Goal: Transaction & Acquisition: Book appointment/travel/reservation

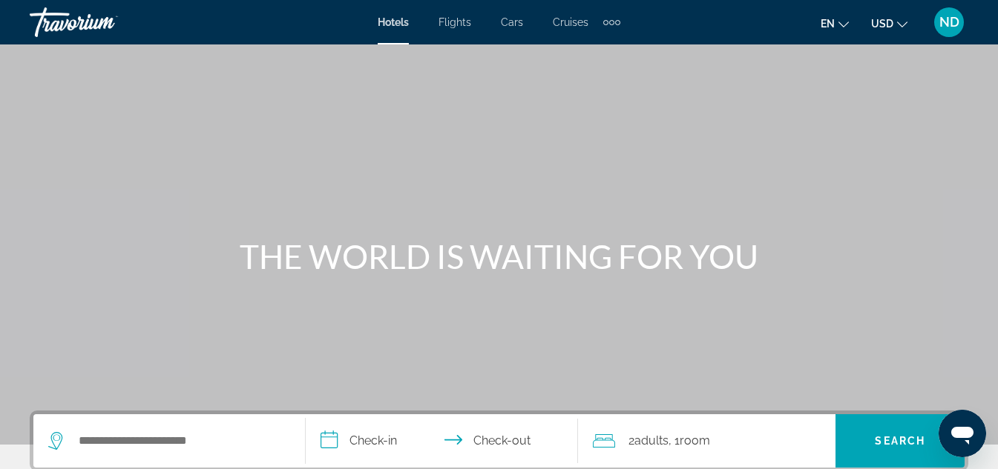
click at [610, 23] on div "Extra navigation items" at bounding box center [611, 22] width 5 height 5
click at [587, 50] on span "Activities" at bounding box center [586, 50] width 43 height 12
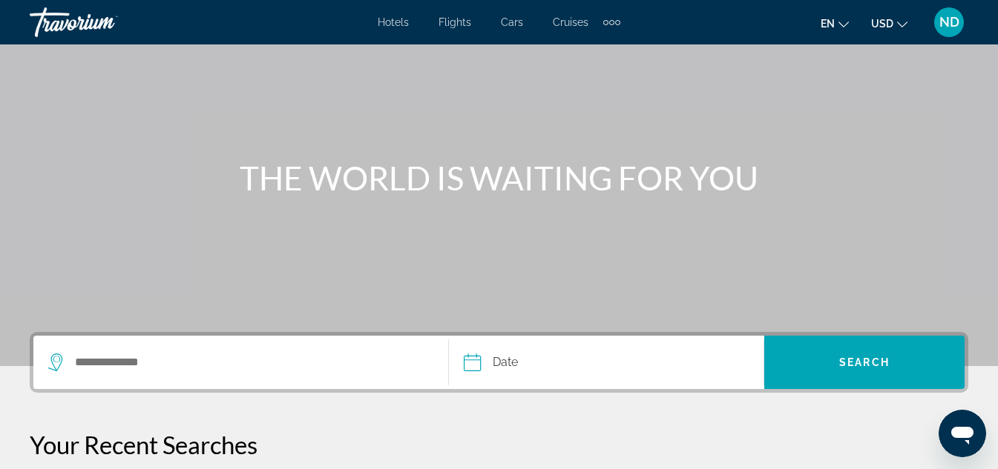
scroll to position [80, 0]
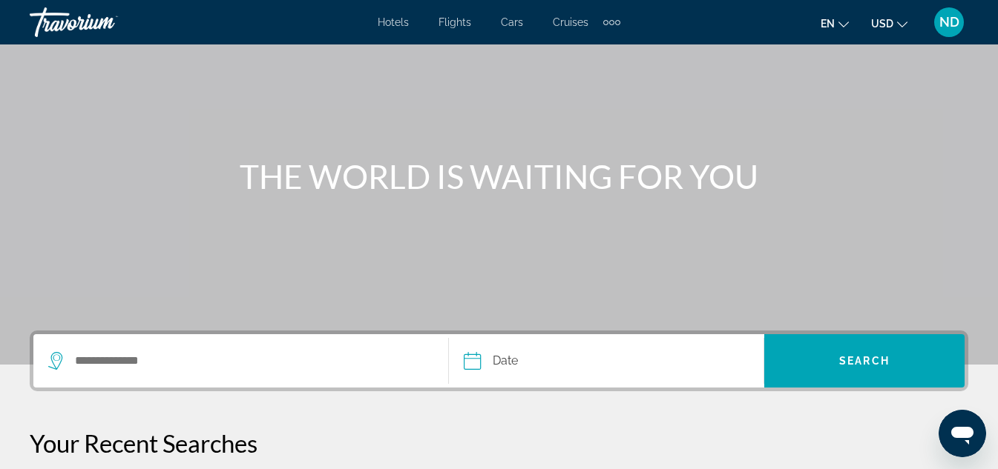
click at [140, 349] on div "Search widget" at bounding box center [240, 360] width 385 height 53
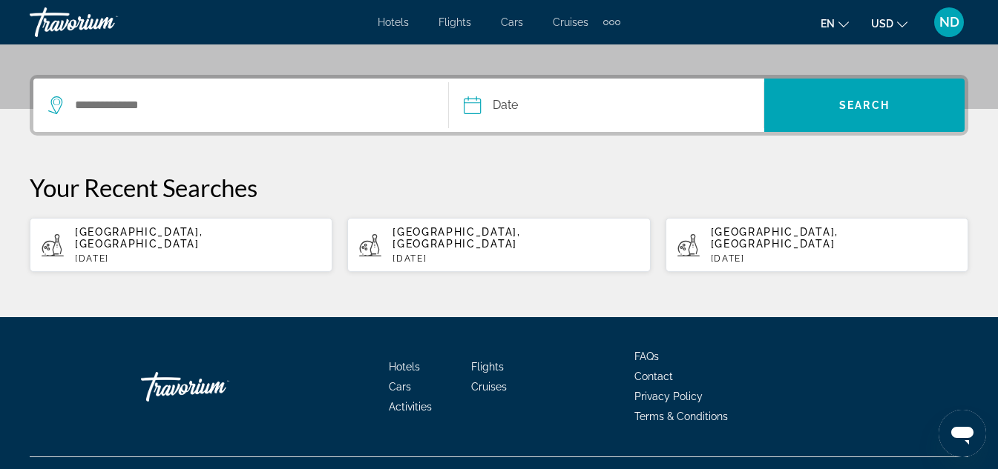
scroll to position [354, 0]
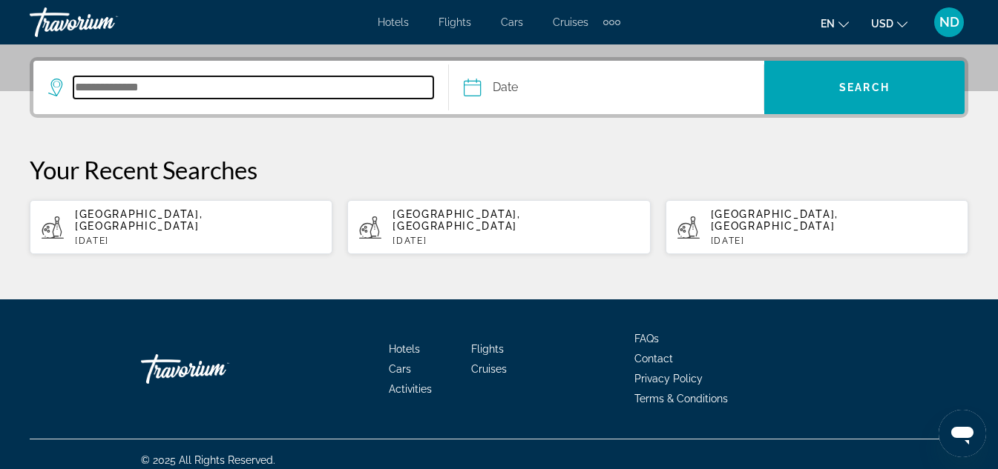
click at [73, 89] on input "Search destination" at bounding box center [253, 87] width 360 height 22
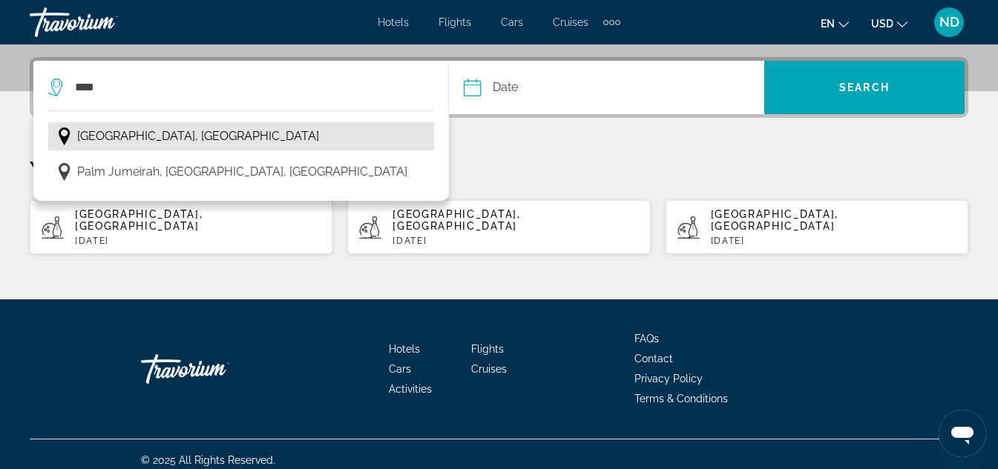
click at [244, 142] on button "[GEOGRAPHIC_DATA], [GEOGRAPHIC_DATA]" at bounding box center [241, 136] width 386 height 28
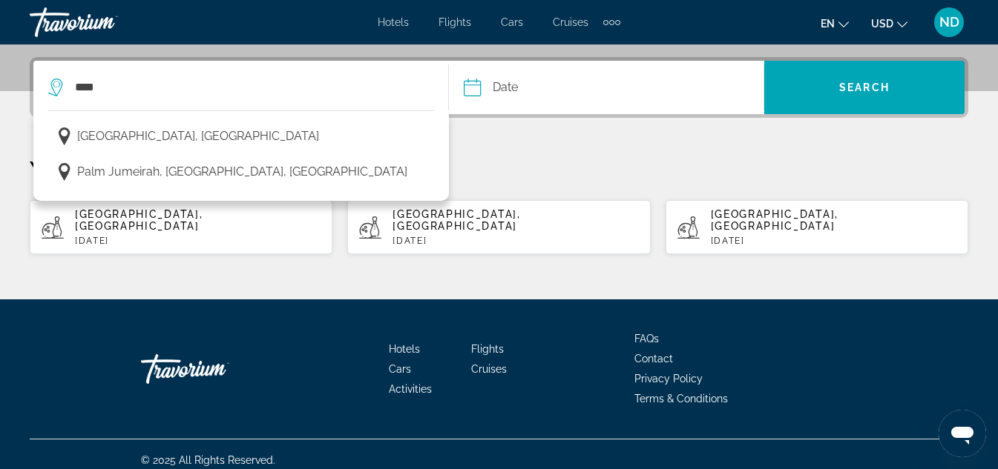
type input "**********"
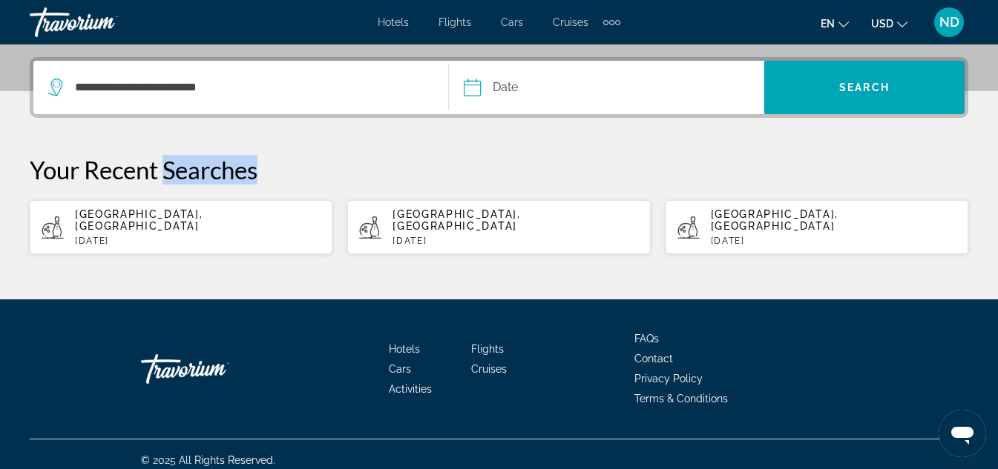
click at [244, 142] on div "**********" at bounding box center [499, 156] width 998 height 198
click at [470, 94] on input "Date" at bounding box center [538, 90] width 156 height 58
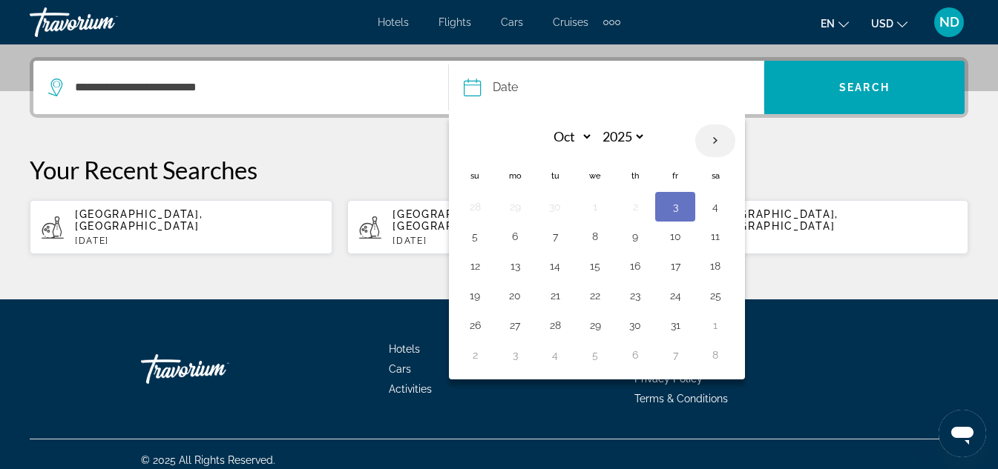
click at [711, 148] on th "Next month" at bounding box center [715, 141] width 40 height 33
select select "**"
click at [679, 211] on button "5" at bounding box center [675, 207] width 24 height 21
type input "**********"
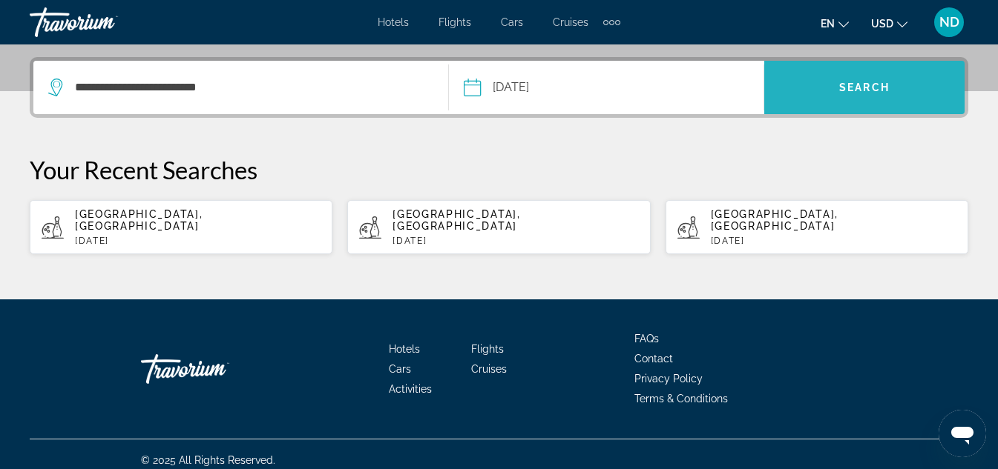
drag, startPoint x: 808, startPoint y: 98, endPoint x: 801, endPoint y: 91, distance: 10.0
click at [801, 91] on span "Search" at bounding box center [864, 88] width 200 height 36
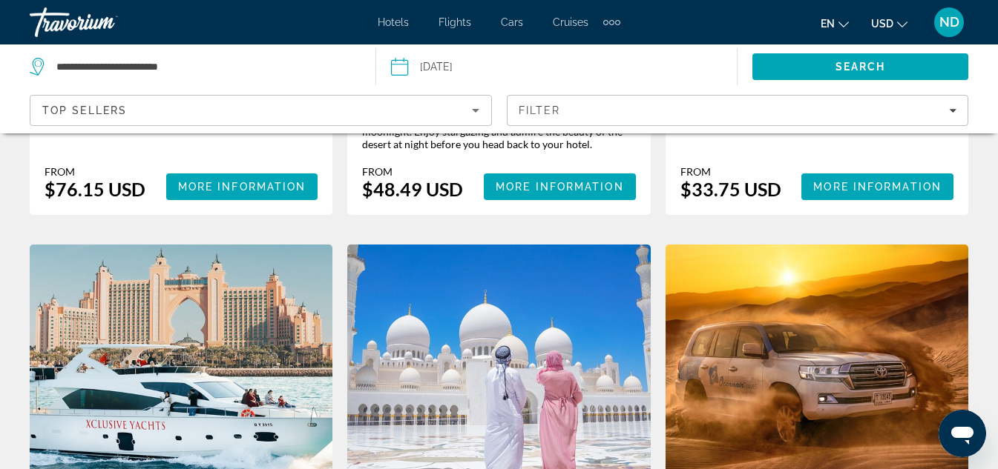
scroll to position [590, 0]
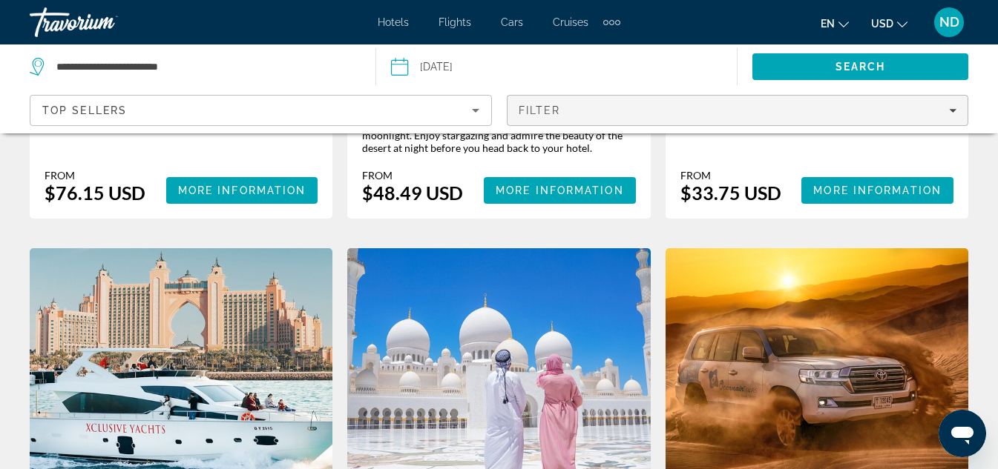
click at [923, 113] on div "Filter" at bounding box center [737, 111] width 438 height 12
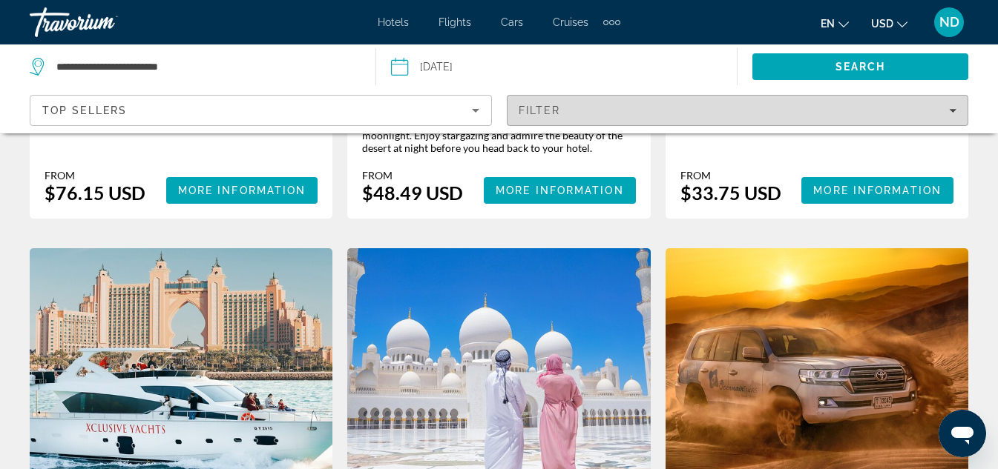
click at [852, 113] on div "Filter" at bounding box center [737, 111] width 438 height 12
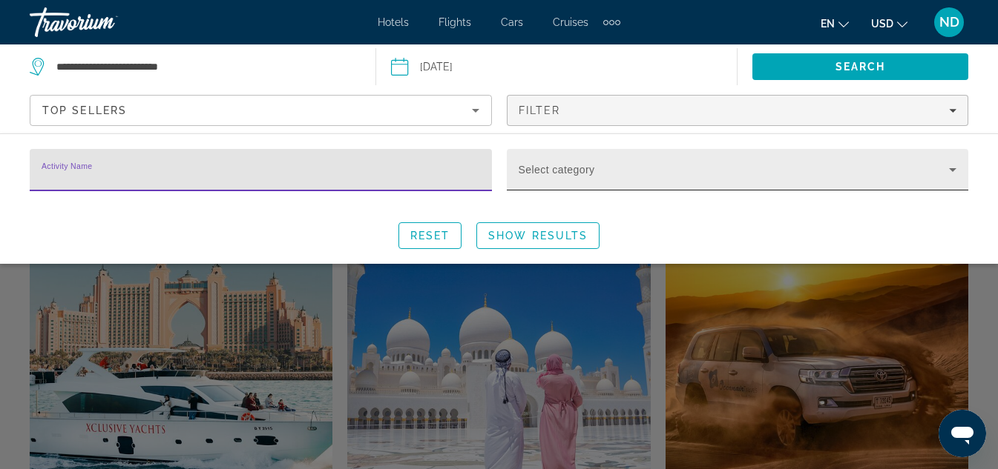
click at [917, 180] on span "Search widget" at bounding box center [733, 176] width 431 height 18
click at [914, 182] on div "Search widget" at bounding box center [733, 176] width 431 height 18
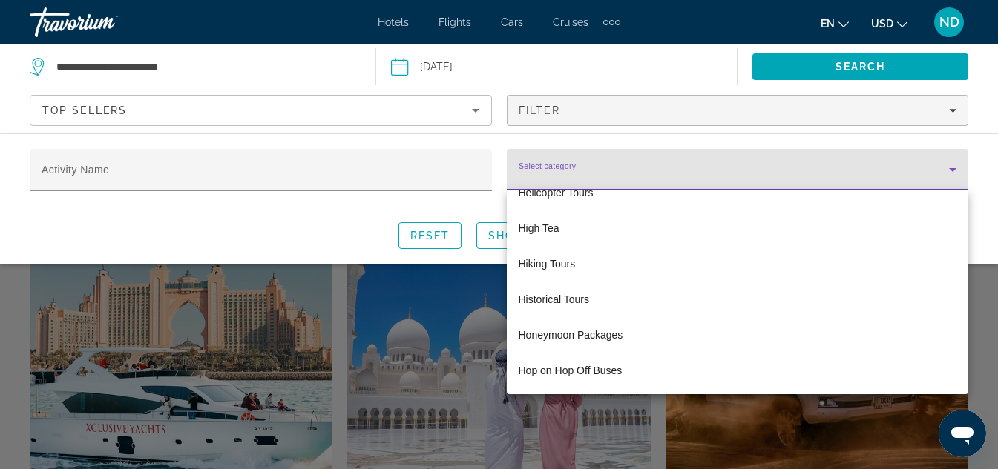
scroll to position [2680, 0]
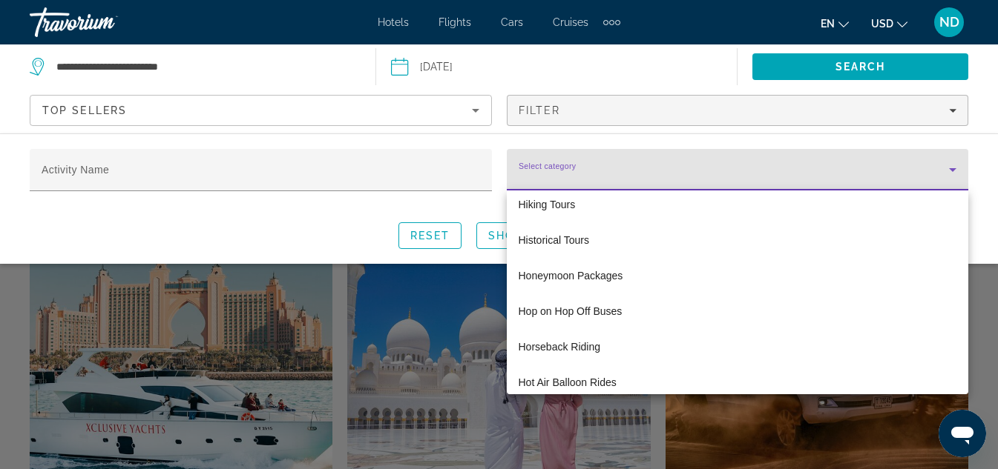
click at [978, 197] on div at bounding box center [499, 234] width 998 height 469
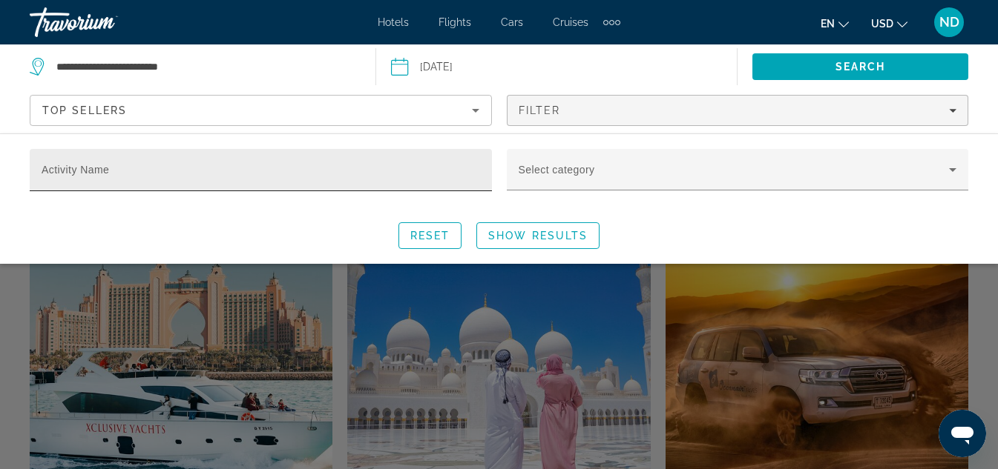
click at [312, 185] on div "Activity Name" at bounding box center [261, 170] width 438 height 42
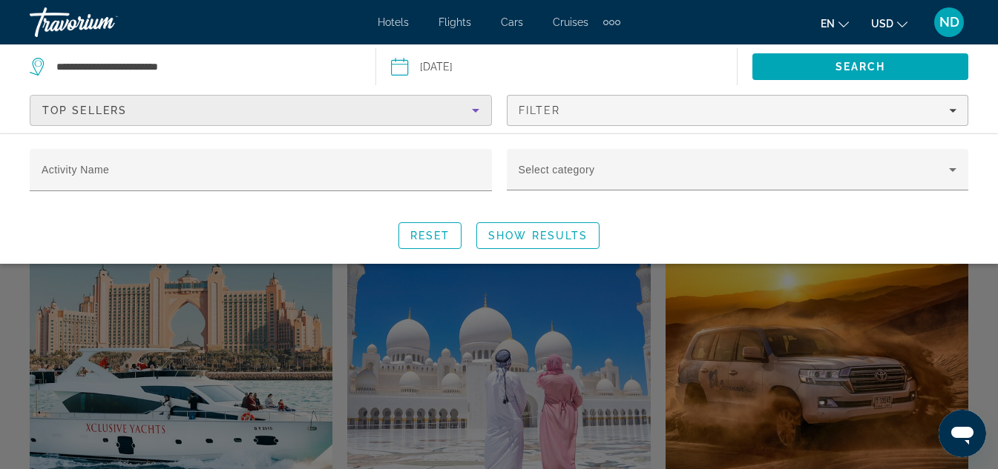
click at [400, 116] on div "Top Sellers" at bounding box center [256, 111] width 429 height 18
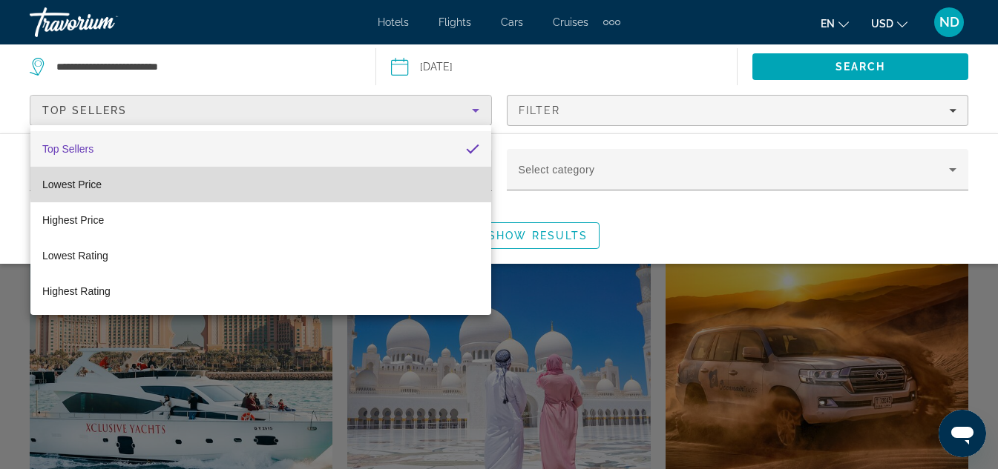
click at [354, 177] on mat-option "Lowest Price" at bounding box center [260, 185] width 461 height 36
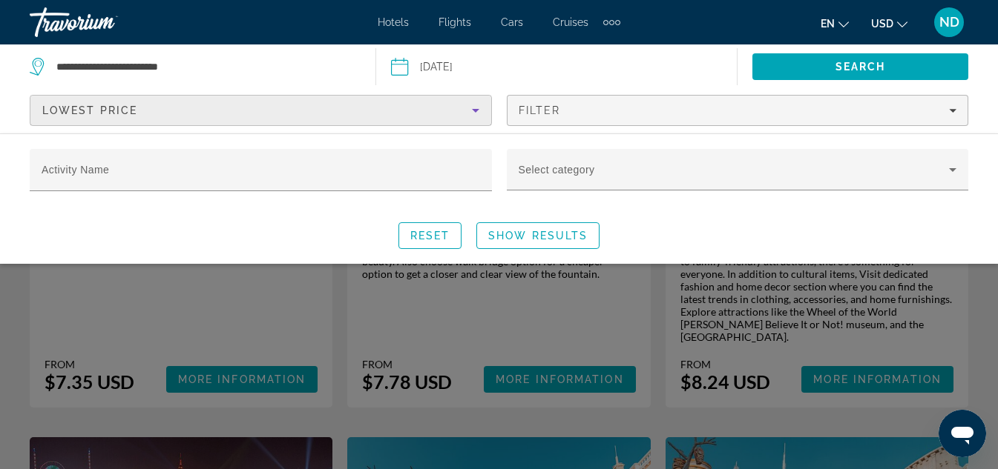
scroll to position [820, 0]
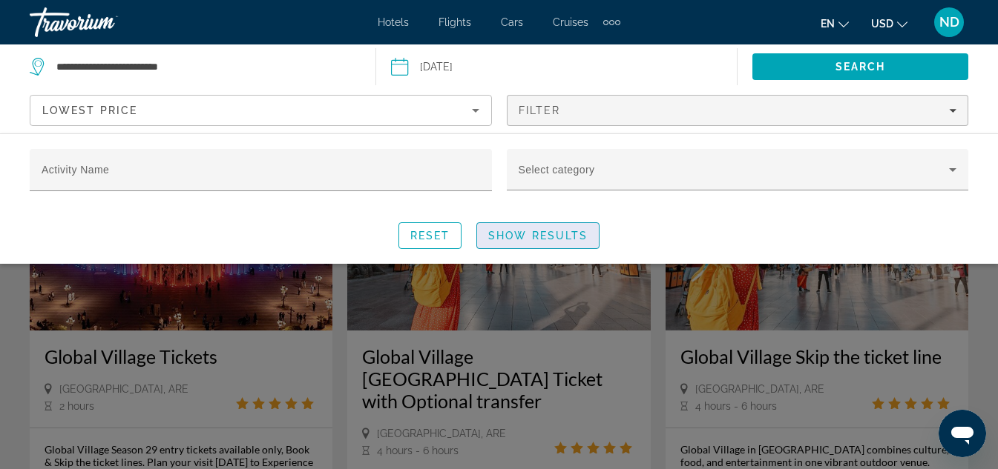
click at [527, 237] on span "Show Results" at bounding box center [537, 236] width 99 height 12
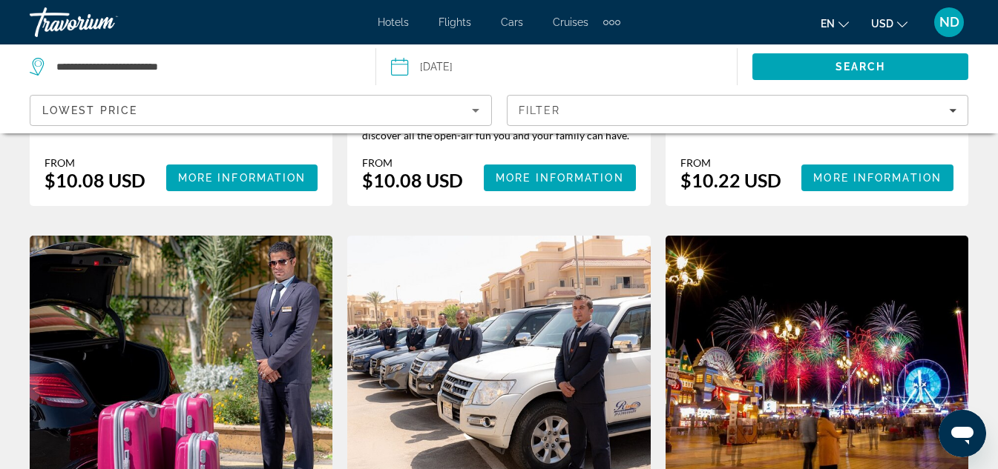
scroll to position [2041, 0]
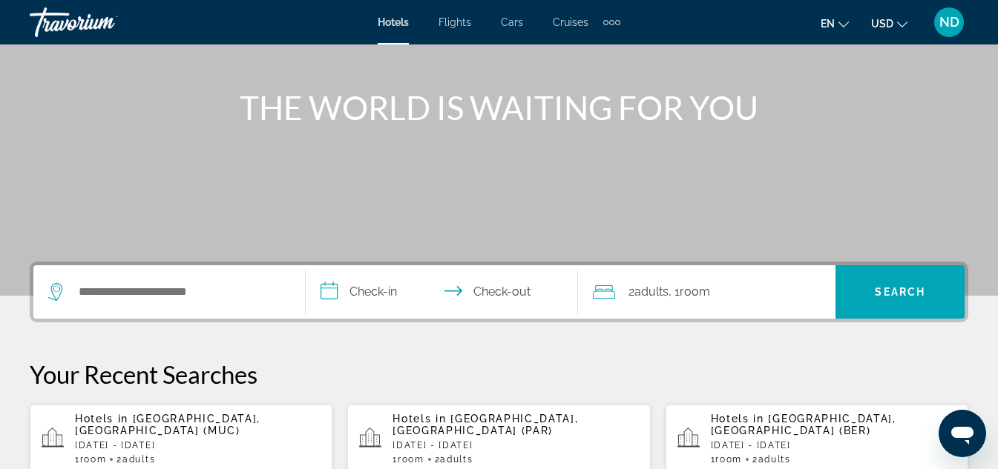
scroll to position [168, 0]
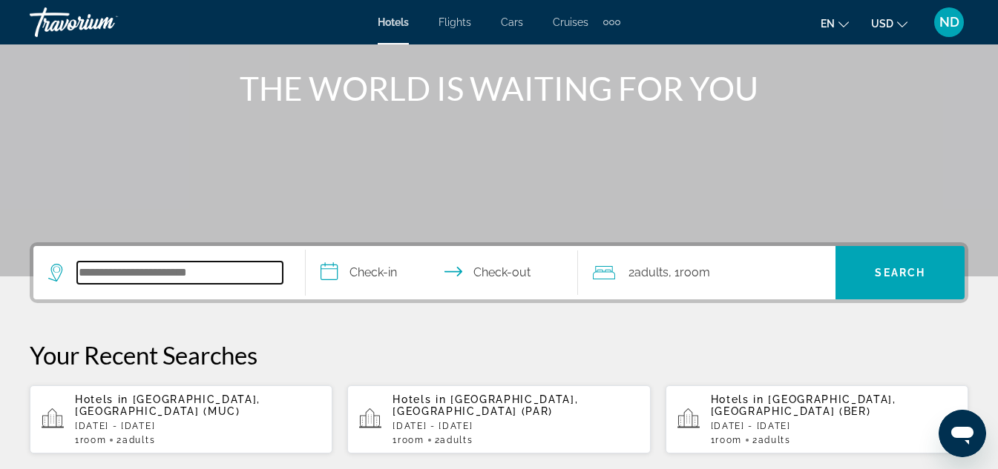
click at [151, 273] on input "Search hotel destination" at bounding box center [179, 273] width 205 height 22
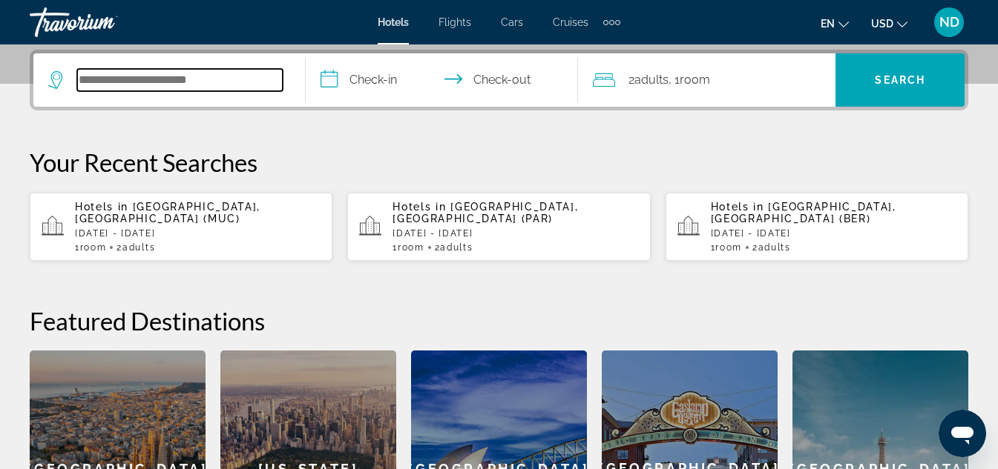
scroll to position [363, 0]
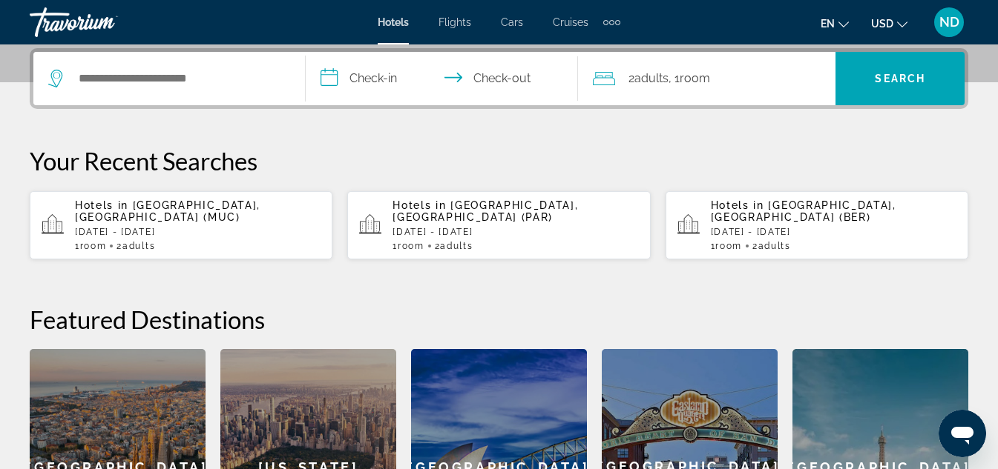
click at [567, 227] on p "[DATE] - [DATE]" at bounding box center [514, 232] width 245 height 10
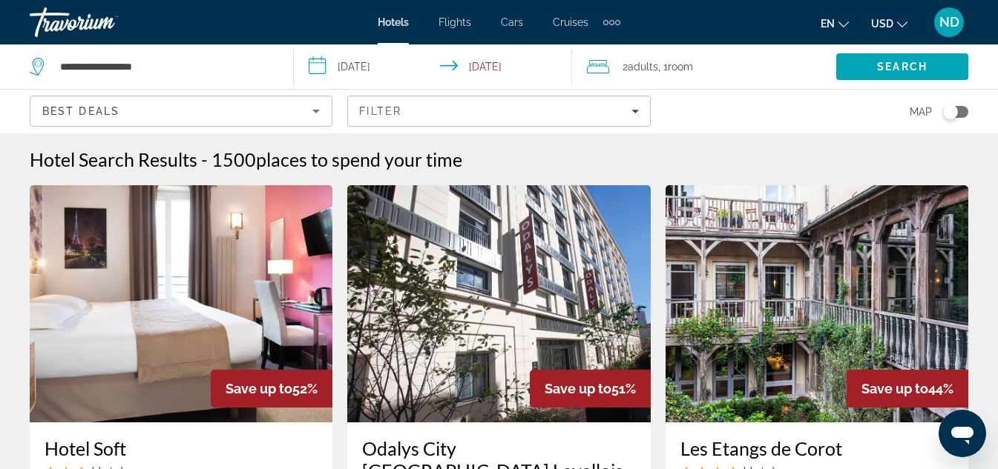
click at [263, 108] on div "Best Deals" at bounding box center [177, 111] width 270 height 18
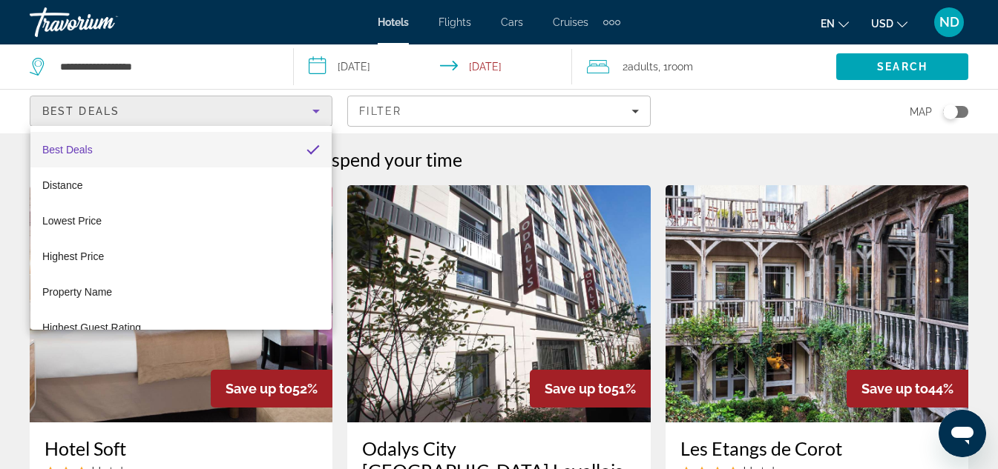
click at [317, 110] on div at bounding box center [499, 234] width 998 height 469
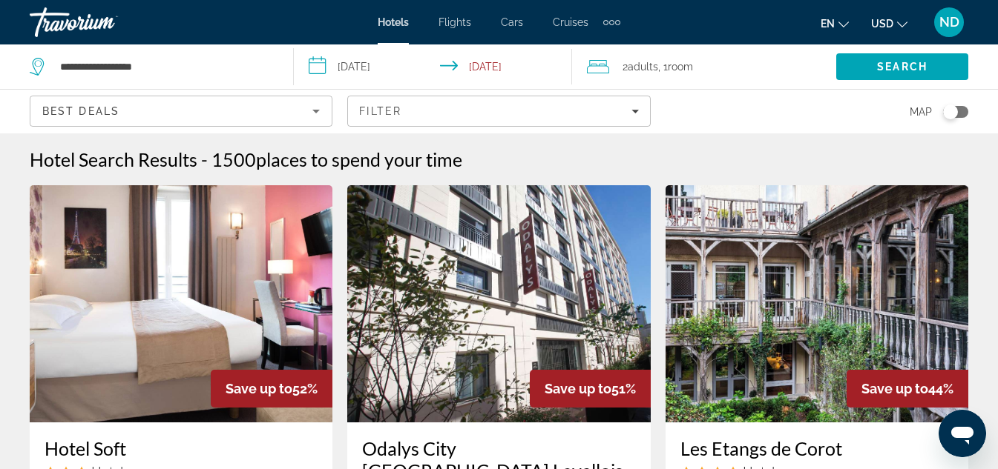
click at [317, 110] on icon "Sort by" at bounding box center [315, 112] width 7 height 4
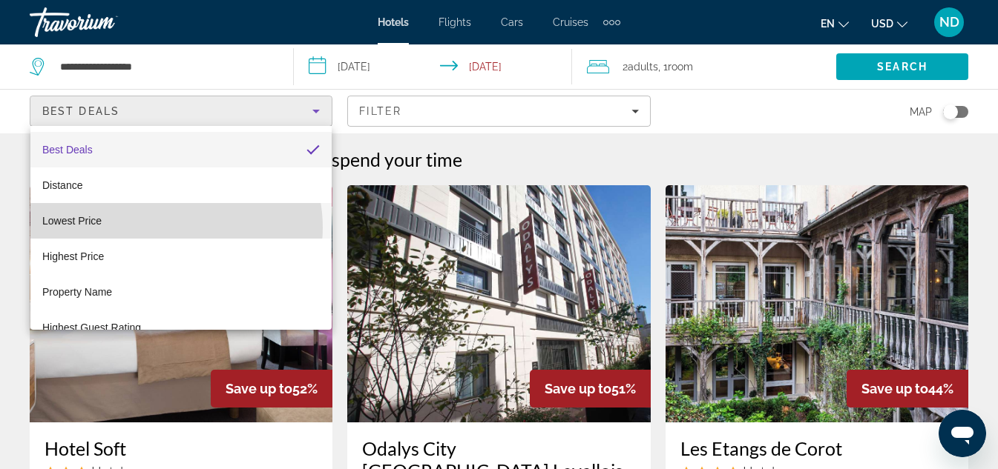
click at [171, 228] on mat-option "Lowest Price" at bounding box center [180, 221] width 301 height 36
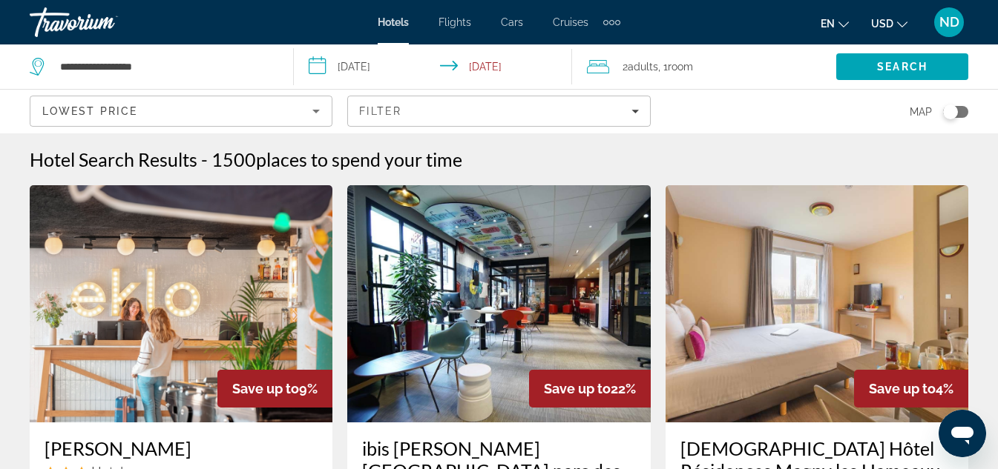
click at [995, 63] on div "Search" at bounding box center [917, 67] width 162 height 45
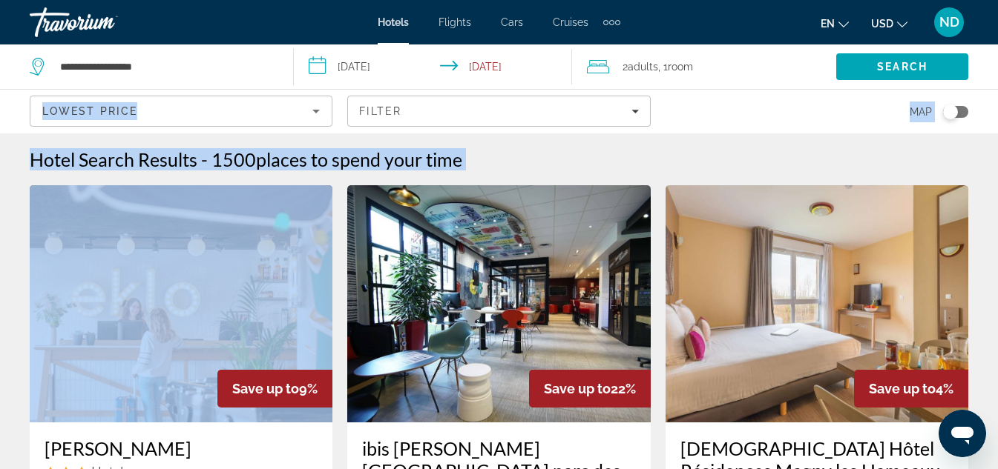
drag, startPoint x: 1001, startPoint y: 67, endPoint x: 1001, endPoint y: 76, distance: 8.2
click at [998, 76] on html "**********" at bounding box center [499, 234] width 998 height 469
click at [998, 130] on html "**********" at bounding box center [499, 234] width 998 height 469
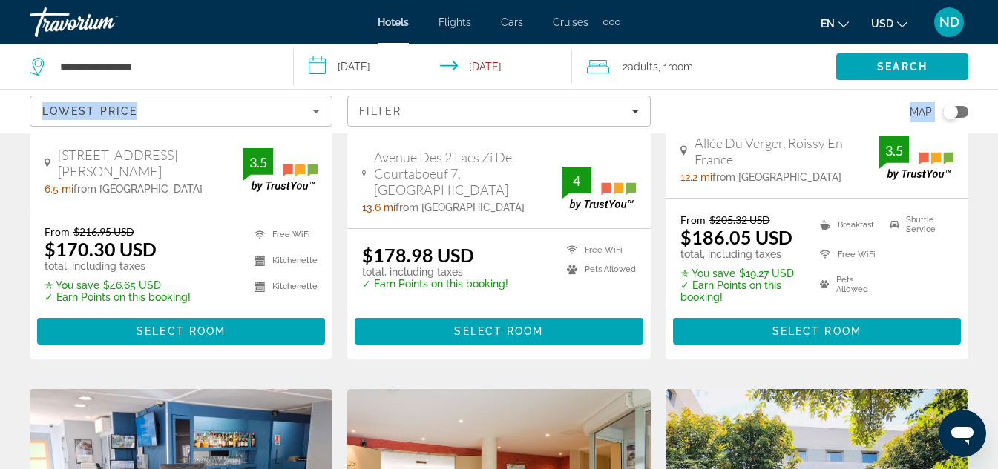
scroll to position [1009, 0]
